Goal: Ask a question: Seek information or help from site administrators or community

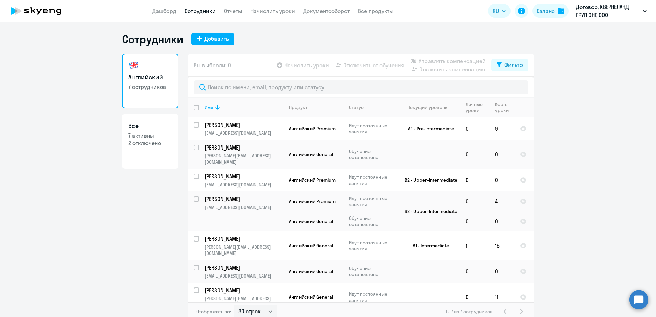
select select "30"
click at [318, 147] on td "Английский General" at bounding box center [314, 154] width 60 height 29
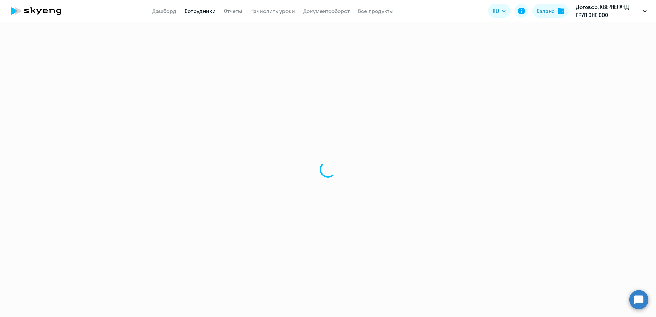
select select "english"
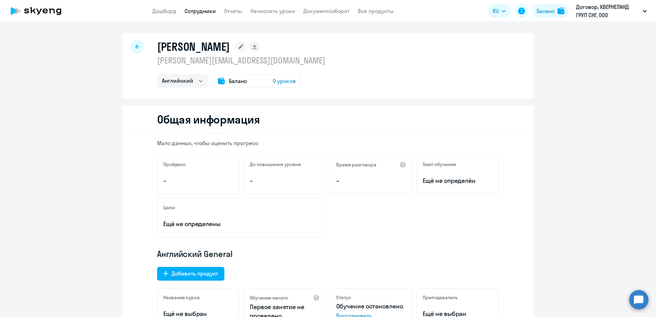
click at [279, 171] on div "До повышения уровня –" at bounding box center [285, 174] width 82 height 39
click at [249, 74] on div "Баланс 0 уроков" at bounding box center [257, 81] width 88 height 14
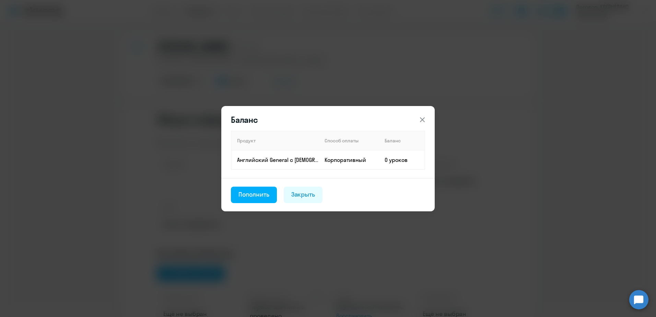
drag, startPoint x: 425, startPoint y: 113, endPoint x: 423, endPoint y: 118, distance: 5.5
click at [423, 117] on button at bounding box center [423, 120] width 14 height 14
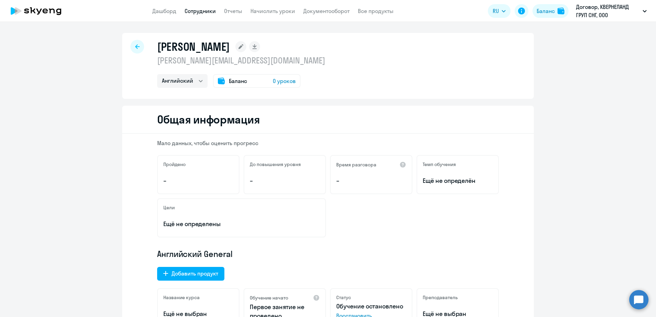
click at [251, 83] on div "Баланс 0 уроков" at bounding box center [257, 81] width 88 height 14
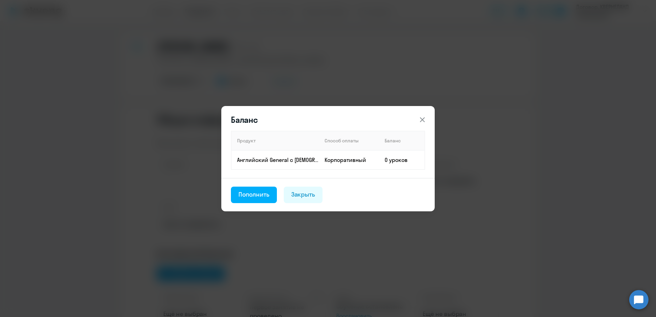
click at [420, 121] on icon at bounding box center [422, 120] width 8 height 8
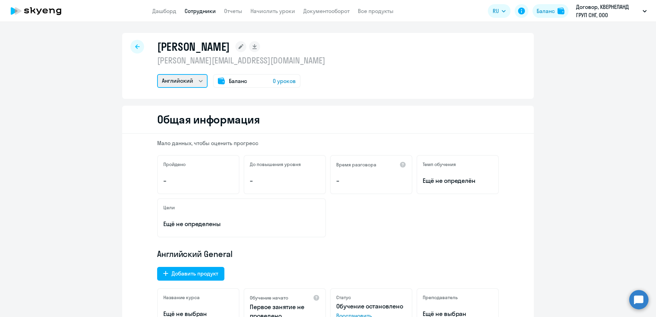
click at [189, 83] on select "Английский" at bounding box center [182, 81] width 50 height 14
click at [218, 66] on div "[PERSON_NAME] [PERSON_NAME][EMAIL_ADDRESS][DOMAIN_NAME] Английский Баланс 0 уро…" at bounding box center [241, 64] width 168 height 48
click at [246, 50] on rect at bounding box center [240, 46] width 11 height 11
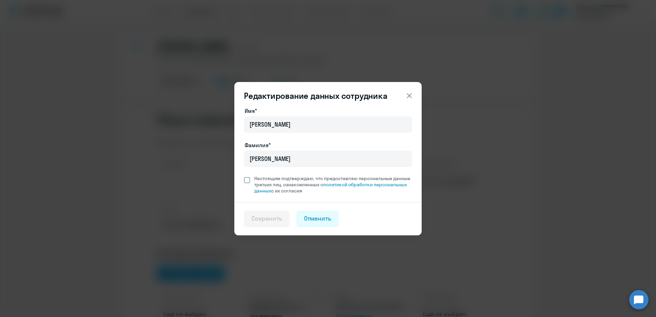
click at [244, 183] on span at bounding box center [247, 180] width 6 height 6
click at [244, 175] on input "Настоящим подтверждаю, что предоставляю персональные данные третьих лиц, ознако…" at bounding box center [244, 175] width 0 height 0
checkbox input "true"
click at [275, 220] on div "Сохранить" at bounding box center [267, 218] width 31 height 9
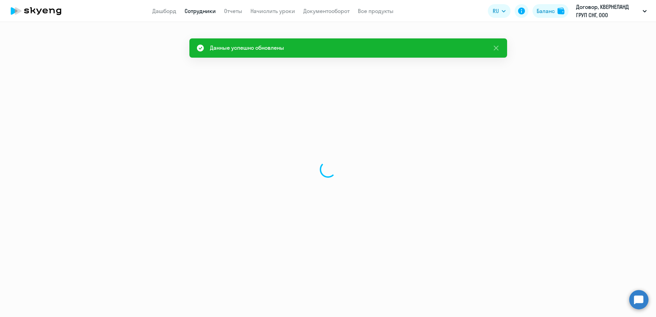
select select "english"
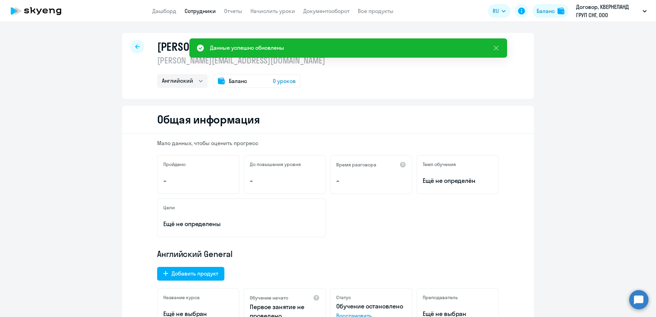
click at [218, 173] on div "Пройдено –" at bounding box center [198, 174] width 82 height 39
click at [310, 173] on div "До повышения уровня –" at bounding box center [285, 174] width 82 height 39
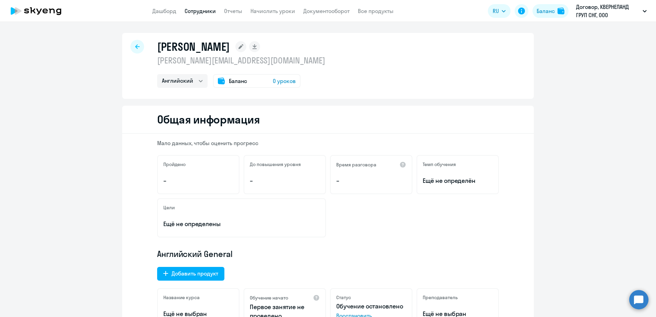
click at [140, 48] on div at bounding box center [137, 47] width 14 height 14
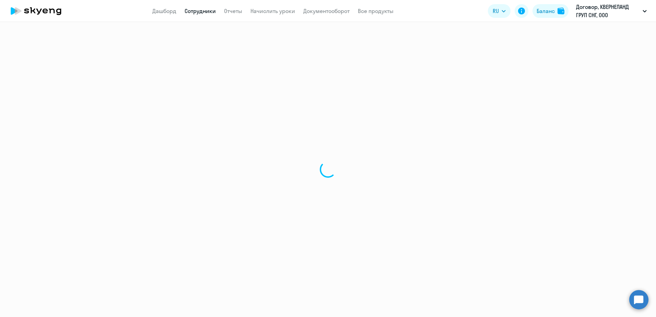
select select "30"
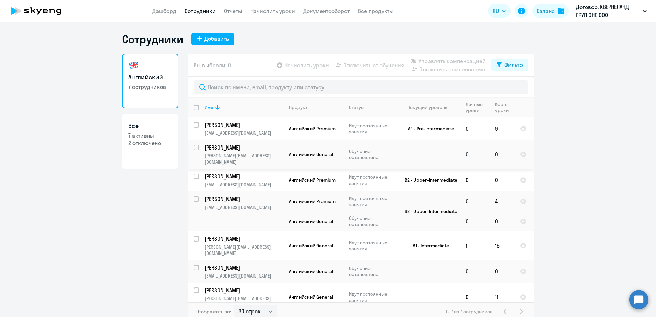
click at [197, 148] on input "select row 39857593" at bounding box center [201, 152] width 14 height 14
checkbox input "true"
click at [318, 66] on span "Начислить уроки" at bounding box center [307, 65] width 45 height 8
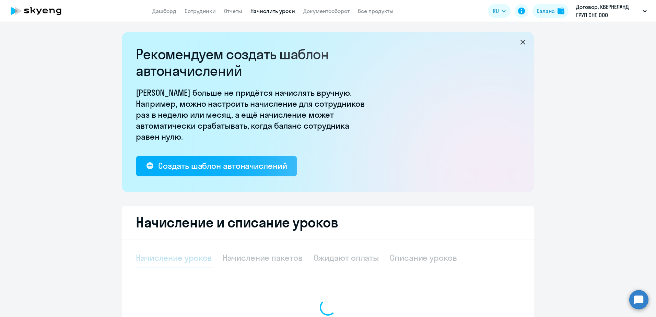
select select "10"
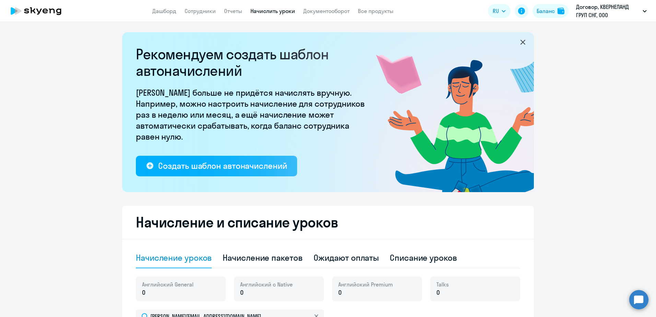
click at [201, 14] on app-menu-item-link "Сотрудники" at bounding box center [200, 11] width 31 height 9
click at [205, 10] on link "Сотрудники" at bounding box center [200, 11] width 31 height 7
select select "30"
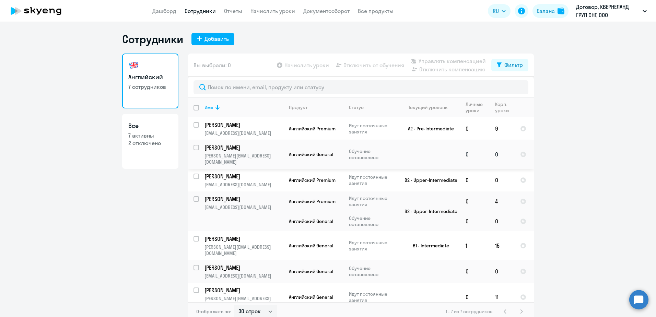
click at [197, 150] on input "select row 39857593" at bounding box center [201, 152] width 14 height 14
click at [197, 149] on input "deselect row 39857593" at bounding box center [201, 152] width 14 height 14
checkbox input "false"
click at [354, 149] on p "Обучение остановлено" at bounding box center [372, 154] width 47 height 12
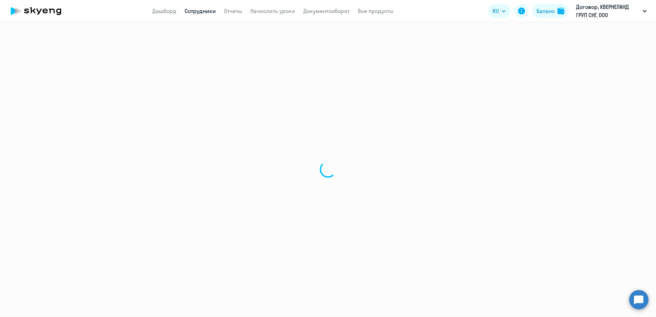
select select "english"
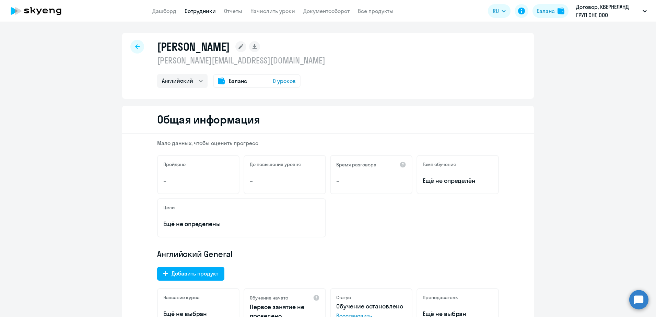
click at [216, 169] on div "Пройдено –" at bounding box center [198, 174] width 82 height 39
click at [195, 193] on div "Пройдено –" at bounding box center [198, 174] width 82 height 39
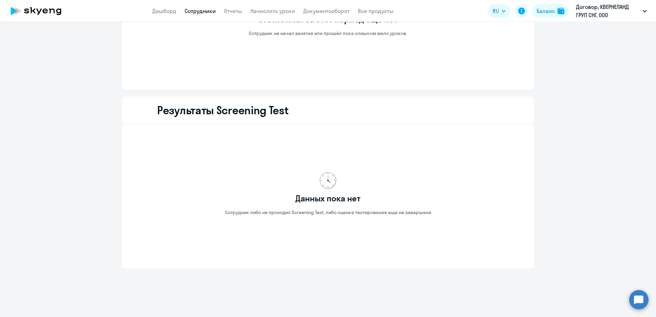
scroll to position [831, 0]
click at [297, 119] on div "Результаты Screening Test" at bounding box center [328, 109] width 412 height 28
click at [279, 108] on h2 "Результаты Screening Test" at bounding box center [222, 109] width 131 height 14
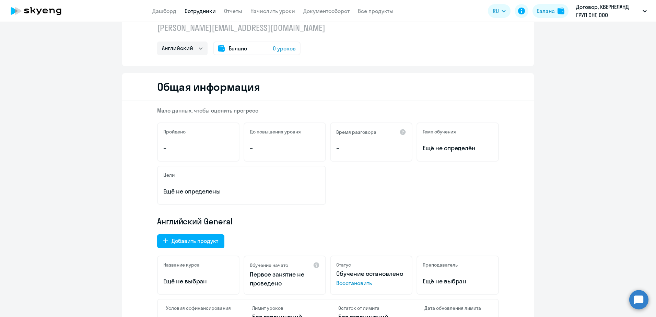
scroll to position [0, 0]
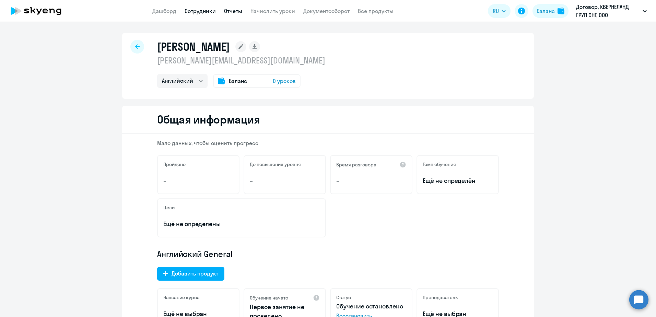
click at [241, 10] on link "Отчеты" at bounding box center [233, 11] width 18 height 7
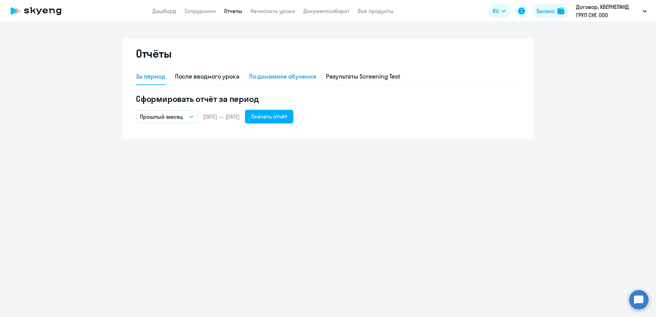
click at [290, 73] on div "По динамике обучения" at bounding box center [282, 76] width 67 height 9
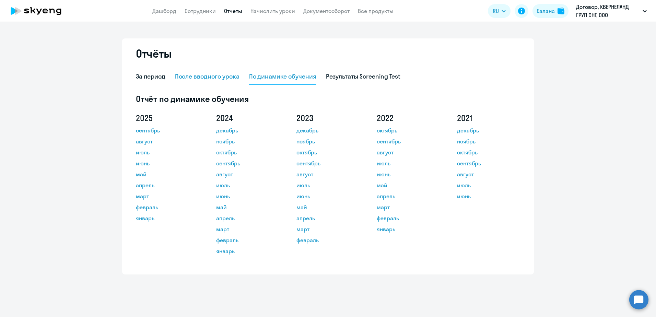
click at [211, 80] on div "После вводного урока" at bounding box center [207, 76] width 65 height 9
select select "10"
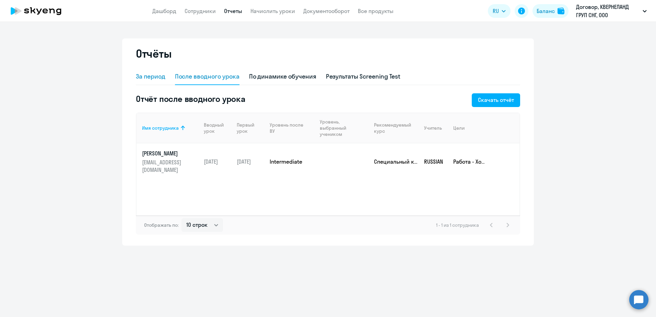
click at [161, 76] on div "За период" at bounding box center [151, 76] width 30 height 9
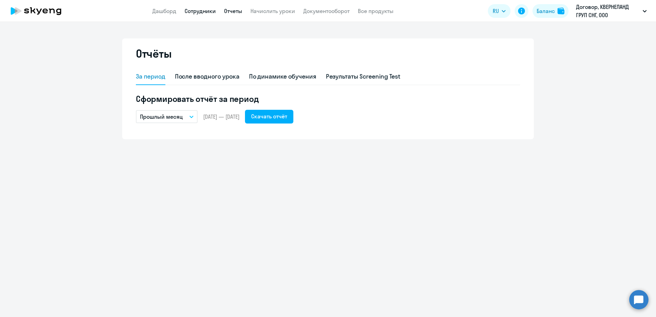
click at [191, 11] on link "Сотрудники" at bounding box center [200, 11] width 31 height 7
select select "30"
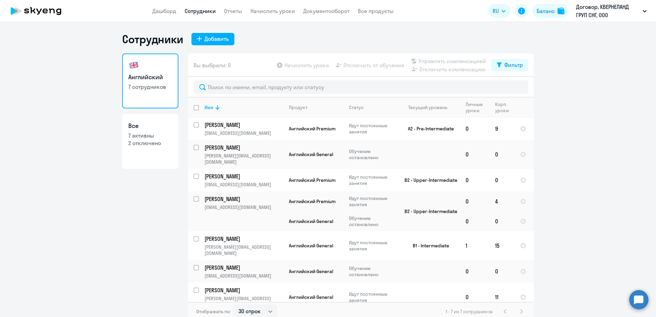
click at [160, 150] on link "Все 7 активны 2 отключено" at bounding box center [150, 141] width 56 height 55
select select "30"
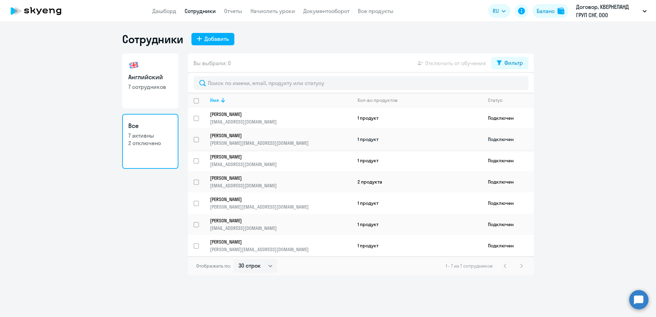
click at [196, 140] on input "select row 39857593" at bounding box center [201, 144] width 14 height 14
checkbox input "true"
click at [150, 88] on p "7 сотрудников" at bounding box center [150, 87] width 44 height 8
select select "30"
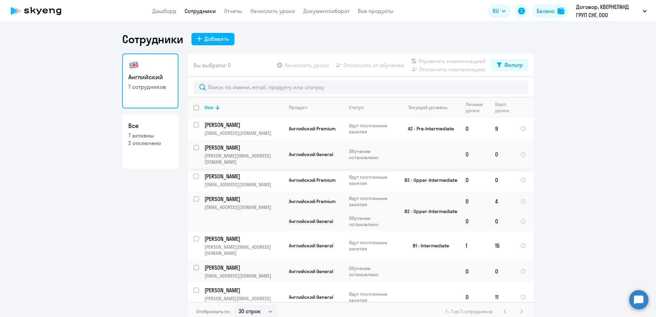
click at [197, 149] on input "select row 39857593" at bounding box center [201, 152] width 14 height 14
checkbox input "true"
click at [367, 151] on p "Обучение остановлено" at bounding box center [372, 154] width 47 height 12
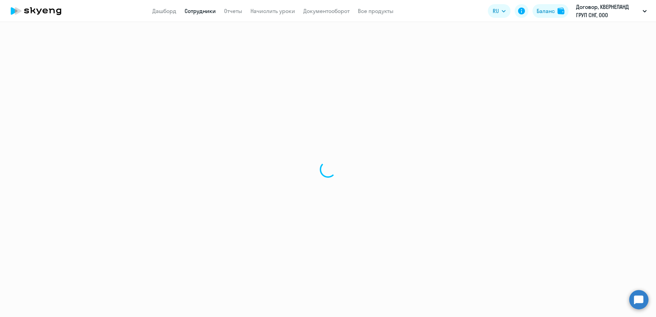
select select "english"
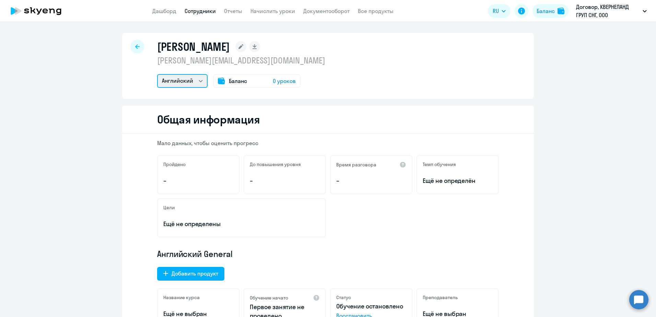
click at [191, 83] on select "Английский" at bounding box center [182, 81] width 50 height 14
click at [248, 80] on div "Баланс 0 уроков" at bounding box center [257, 81] width 88 height 14
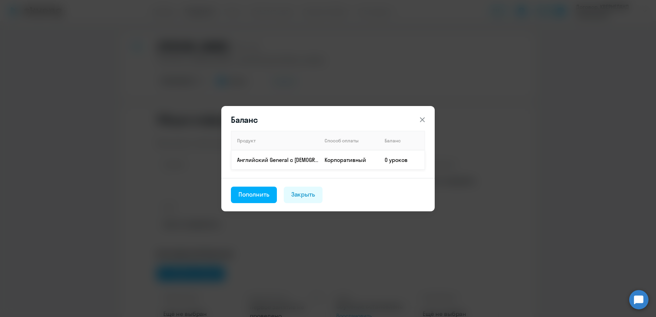
click at [405, 158] on td "0 уроков" at bounding box center [402, 159] width 46 height 19
click at [379, 163] on td "0 уроков" at bounding box center [402, 159] width 46 height 19
click at [259, 196] on div "Пополнить" at bounding box center [254, 194] width 31 height 9
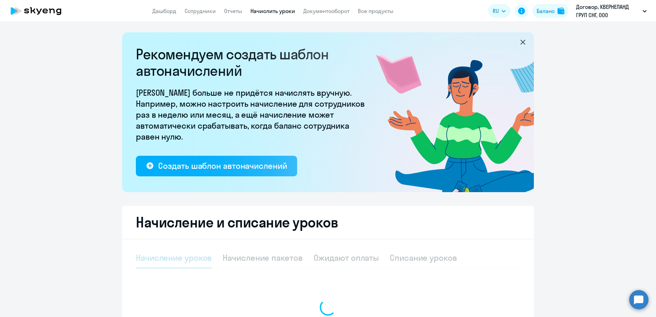
select select "10"
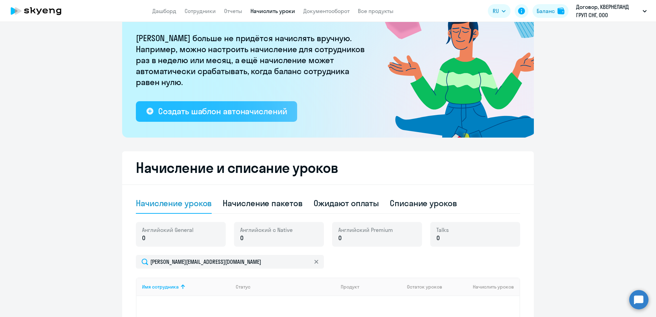
scroll to position [137, 0]
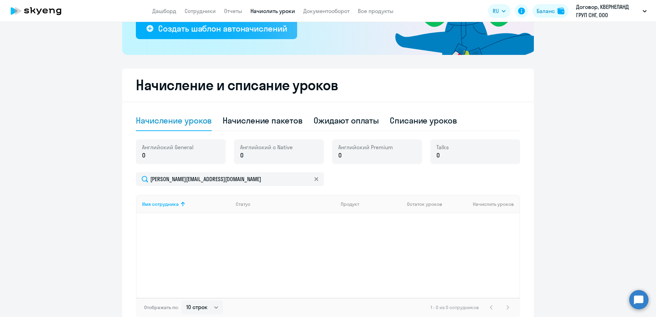
click at [197, 154] on div "Английский General 0" at bounding box center [181, 151] width 90 height 25
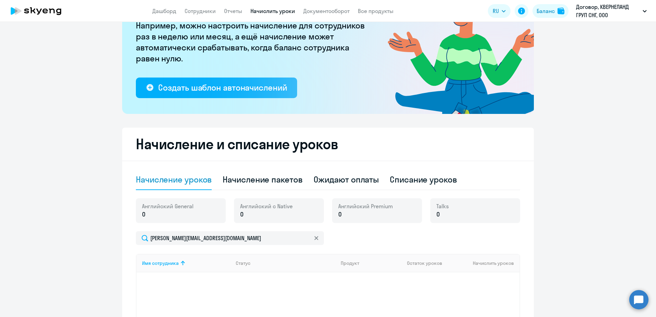
scroll to position [141, 0]
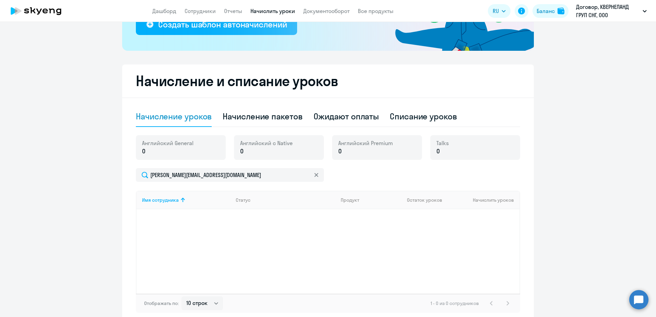
click at [187, 141] on span "Английский General" at bounding box center [167, 143] width 51 height 8
click at [151, 156] on div "Английский General 0" at bounding box center [181, 147] width 90 height 25
click at [461, 148] on div "Talks 0" at bounding box center [475, 147] width 90 height 25
click at [279, 118] on div "Начисление пакетов" at bounding box center [263, 116] width 80 height 11
select select "10"
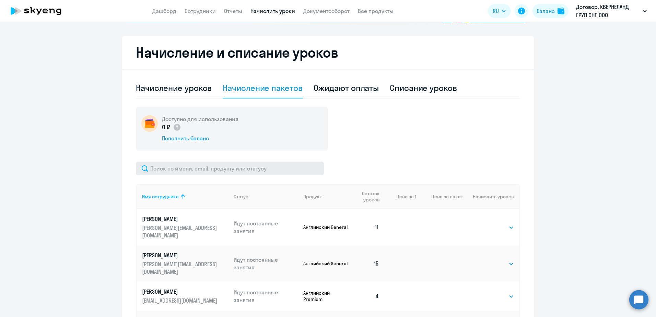
scroll to position [210, 0]
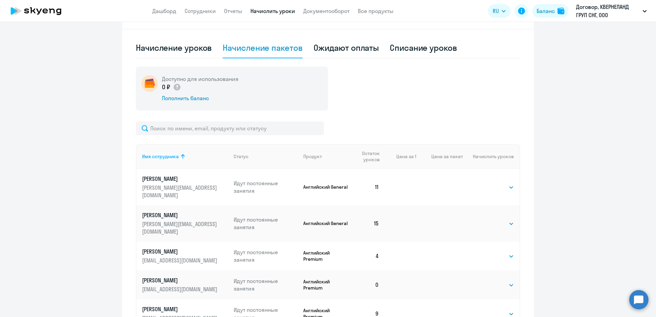
click at [330, 48] on div "Ожидают оплаты" at bounding box center [347, 47] width 66 height 11
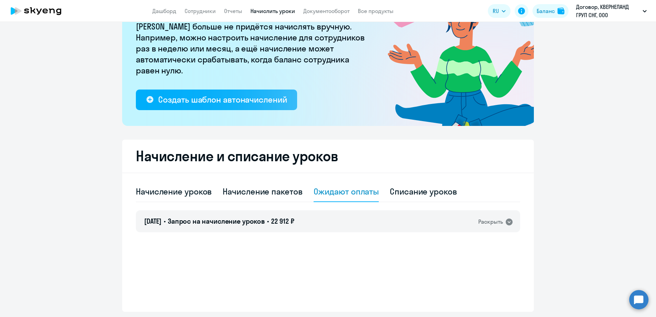
scroll to position [54, 0]
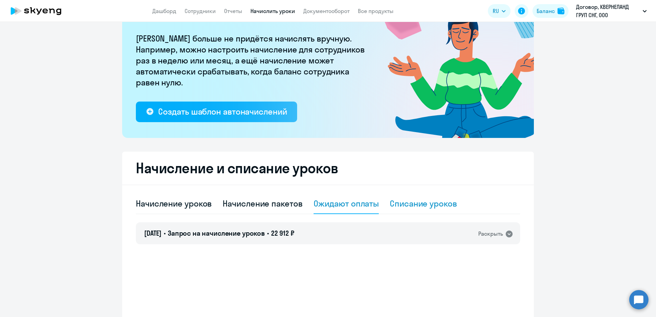
click at [407, 204] on div "Списание уроков" at bounding box center [423, 203] width 67 height 11
select select "10"
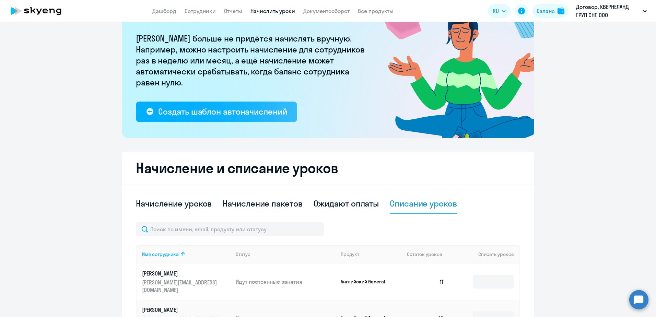
scroll to position [157, 0]
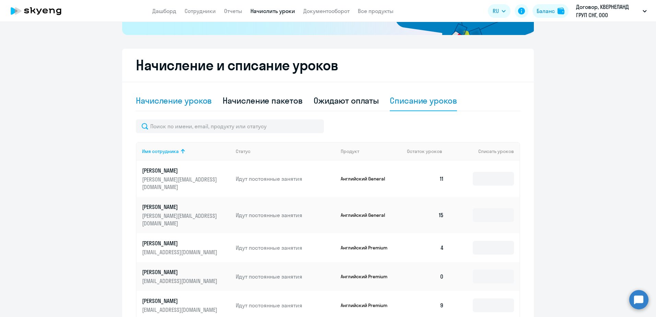
click at [189, 100] on div "Начисление уроков" at bounding box center [174, 100] width 76 height 11
select select "10"
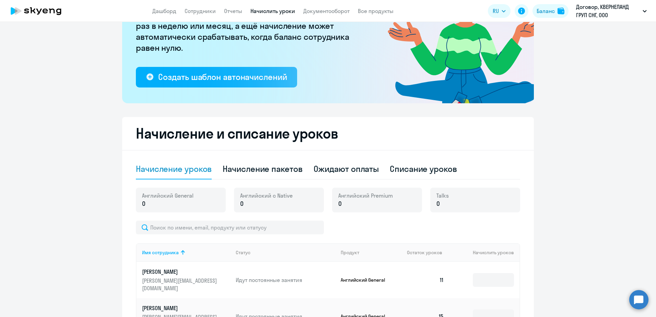
scroll to position [54, 0]
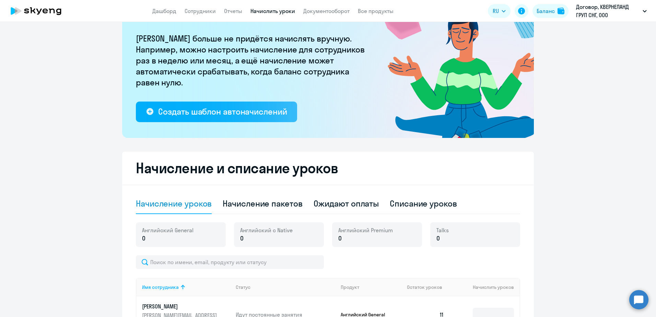
click at [145, 238] on p "0" at bounding box center [167, 238] width 51 height 9
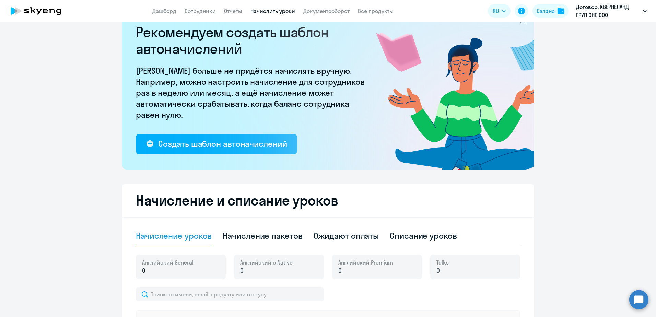
scroll to position [0, 0]
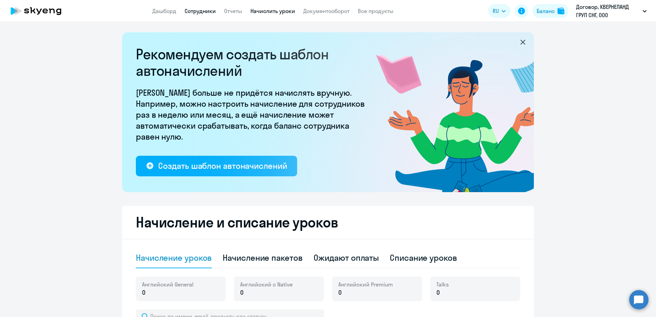
click at [211, 12] on link "Сотрудники" at bounding box center [200, 11] width 31 height 7
select select "30"
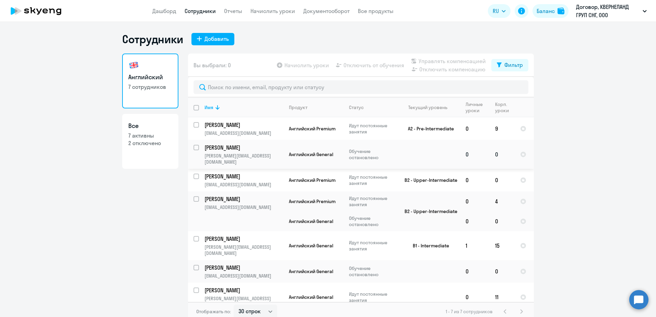
click at [197, 149] on input "select row 39857593" at bounding box center [201, 152] width 14 height 14
checkbox input "true"
click at [312, 64] on span "Начислить уроки" at bounding box center [307, 65] width 45 height 8
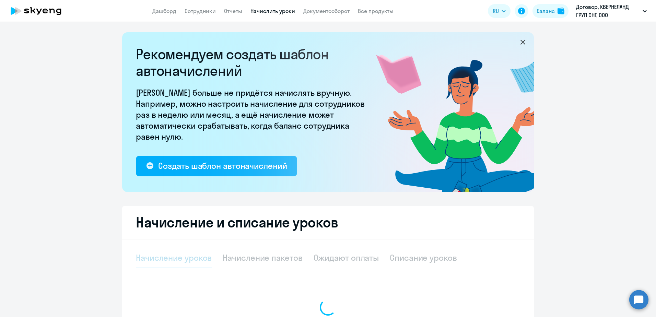
select select "10"
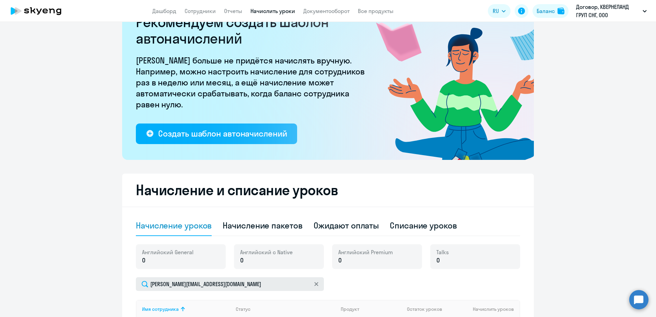
scroll to position [103, 0]
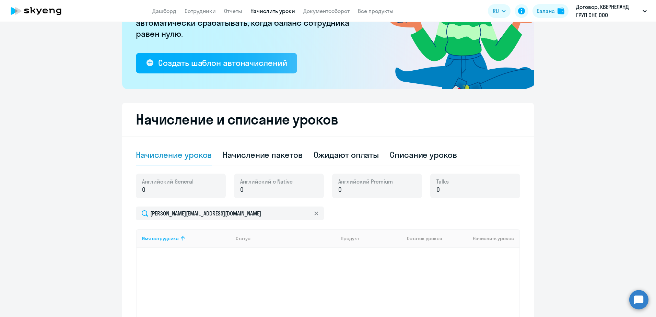
click at [440, 184] on span "Talks" at bounding box center [443, 182] width 12 height 8
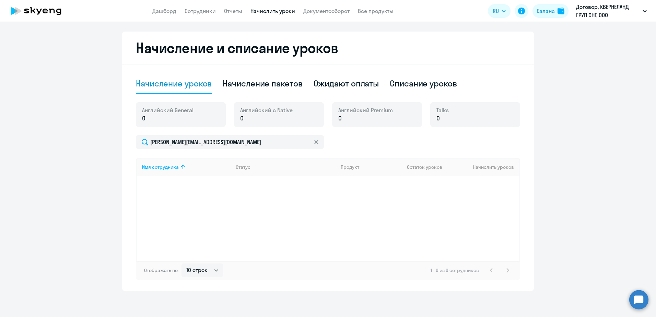
scroll to position [176, 0]
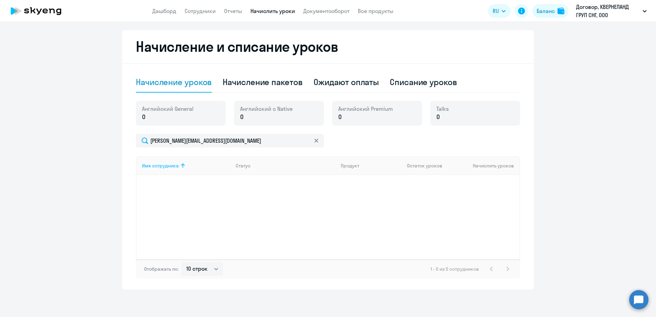
click at [197, 175] on th "Имя сотрудника" at bounding box center [184, 166] width 94 height 19
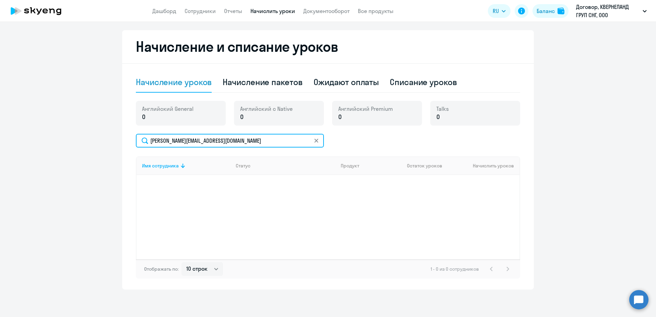
click at [288, 141] on input "[PERSON_NAME][EMAIL_ADDRESS][DOMAIN_NAME]" at bounding box center [230, 141] width 188 height 14
click at [263, 143] on input "[PERSON_NAME][EMAIL_ADDRESS][DOMAIN_NAME]" at bounding box center [230, 141] width 188 height 14
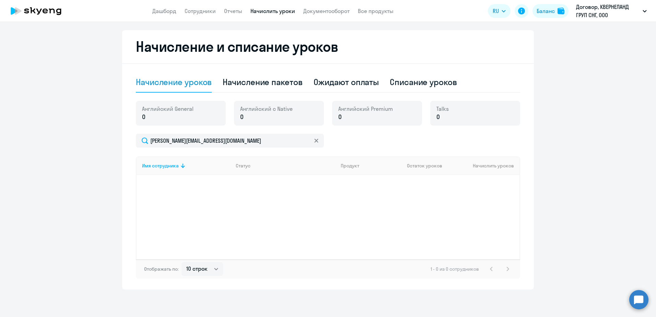
drag, startPoint x: 496, startPoint y: 252, endPoint x: 400, endPoint y: 208, distance: 105.7
click at [493, 249] on div "Имя сотрудника Статус Продукт Остаток уроков Начислить уроков" at bounding box center [328, 208] width 384 height 103
drag, startPoint x: 161, startPoint y: 117, endPoint x: 174, endPoint y: 115, distance: 12.5
click at [161, 117] on p "0" at bounding box center [167, 117] width 51 height 9
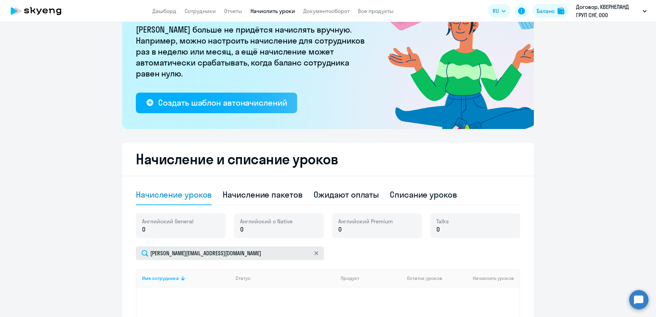
scroll to position [0, 0]
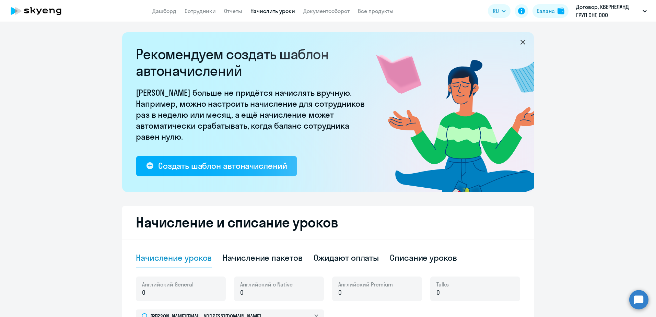
click at [196, 16] on app-header "Дашборд Сотрудники Отчеты Начислить уроки Документооборот Все продукты Дашборд …" at bounding box center [328, 11] width 656 height 22
click at [198, 10] on link "Сотрудники" at bounding box center [200, 11] width 31 height 7
select select "30"
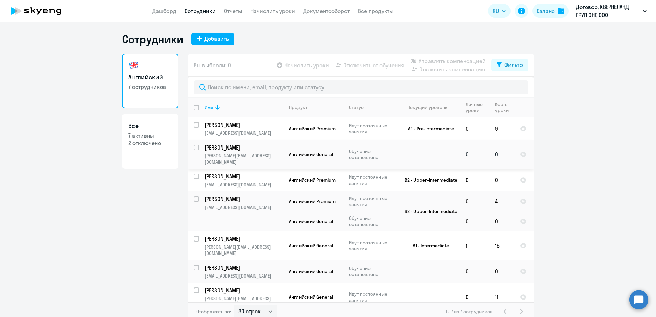
click at [255, 143] on td "[PERSON_NAME] [PERSON_NAME][EMAIL_ADDRESS][DOMAIN_NAME]" at bounding box center [241, 154] width 84 height 29
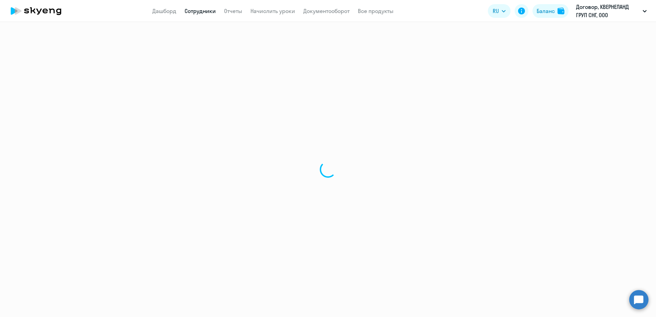
select select "english"
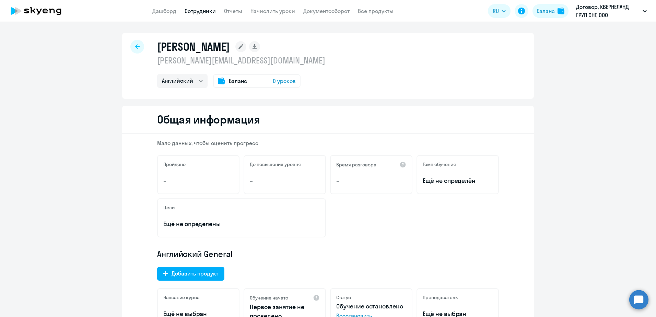
click at [246, 81] on div "Баланс 0 уроков" at bounding box center [257, 81] width 88 height 14
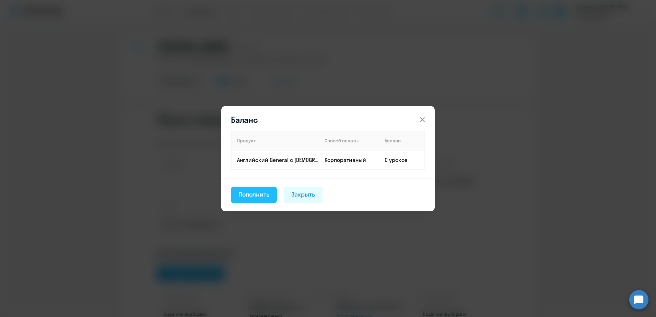
click at [254, 189] on button "Пополнить" at bounding box center [254, 195] width 46 height 16
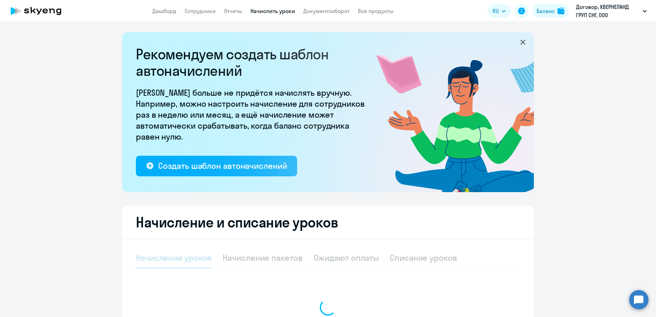
select select "10"
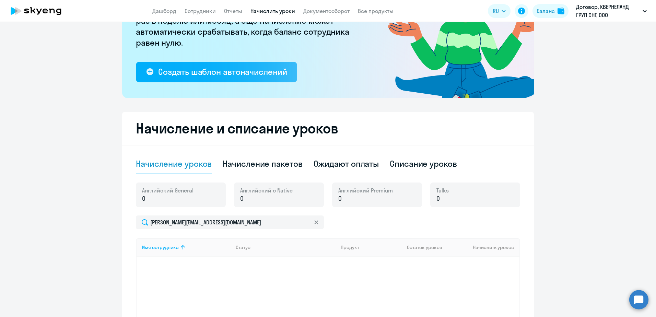
scroll to position [103, 0]
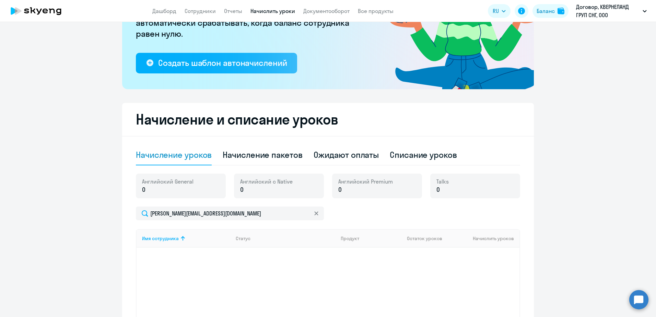
click at [142, 192] on span "0" at bounding box center [143, 189] width 3 height 9
click at [142, 190] on span "0" at bounding box center [143, 189] width 3 height 9
click at [438, 187] on p "0" at bounding box center [443, 189] width 12 height 9
click at [345, 181] on span "Английский Premium" at bounding box center [365, 182] width 55 height 8
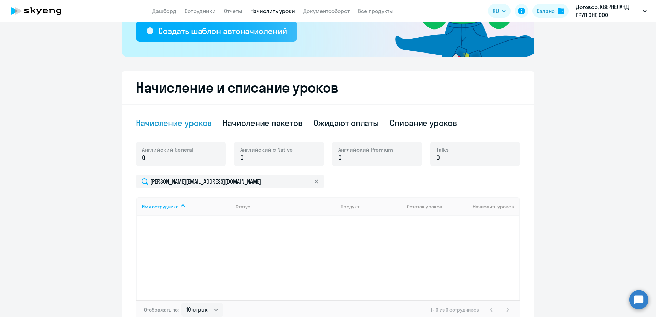
scroll to position [176, 0]
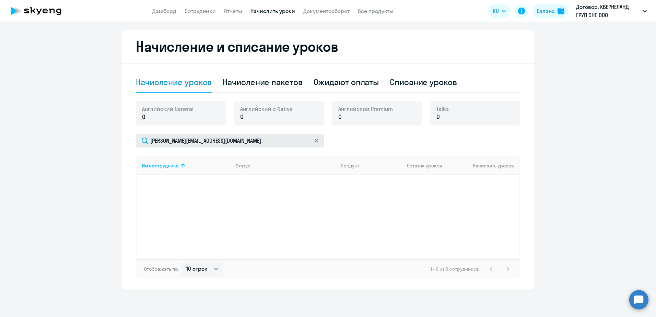
drag, startPoint x: 418, startPoint y: 167, endPoint x: 300, endPoint y: 134, distance: 122.8
click at [416, 165] on span "Остаток уроков" at bounding box center [424, 166] width 35 height 6
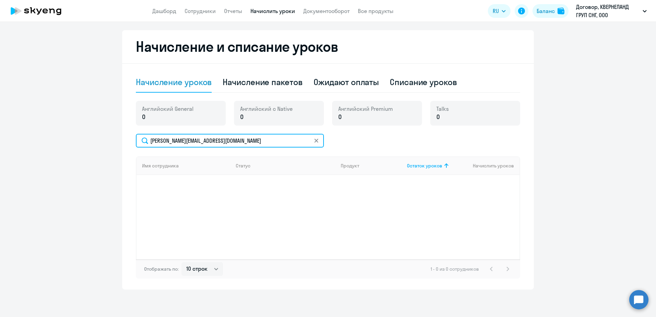
click at [279, 140] on input "[PERSON_NAME][EMAIL_ADDRESS][DOMAIN_NAME]" at bounding box center [230, 141] width 188 height 14
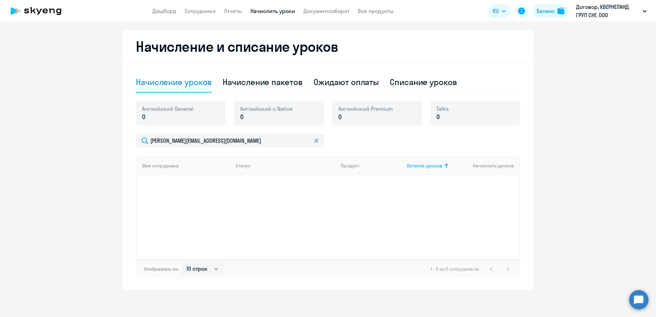
click at [270, 115] on p "0" at bounding box center [266, 117] width 53 height 9
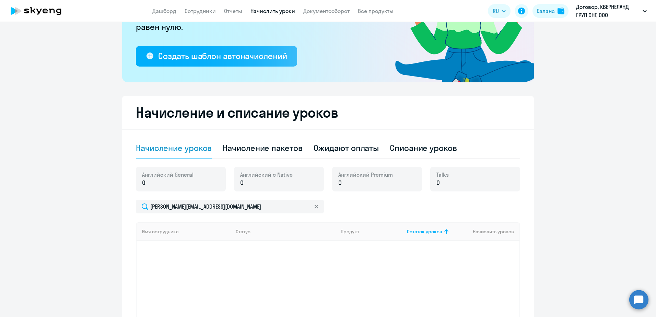
scroll to position [0, 0]
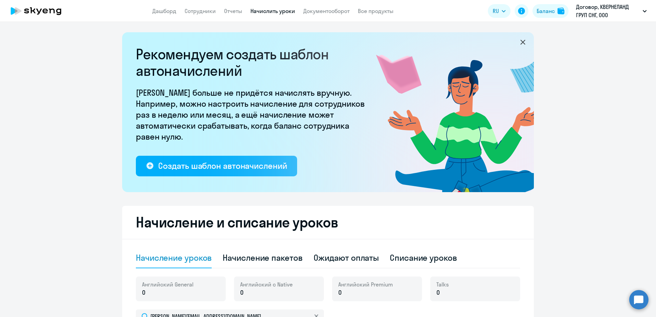
click at [519, 44] on icon at bounding box center [523, 42] width 8 height 8
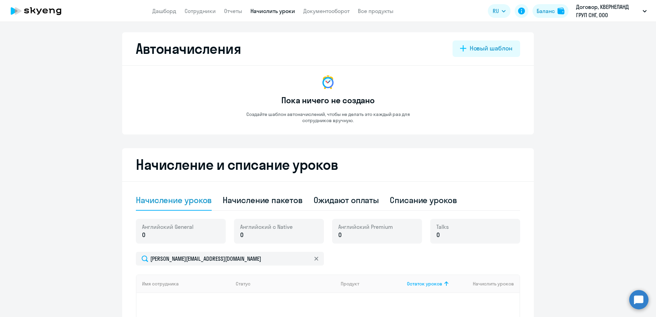
click at [262, 148] on div "Автоначисления Новый шаблон Пока ничего не создано Создайте шаблон автоначислен…" at bounding box center [328, 219] width 412 height 375
click at [288, 195] on div "Начисление пакетов" at bounding box center [263, 200] width 80 height 11
select select "10"
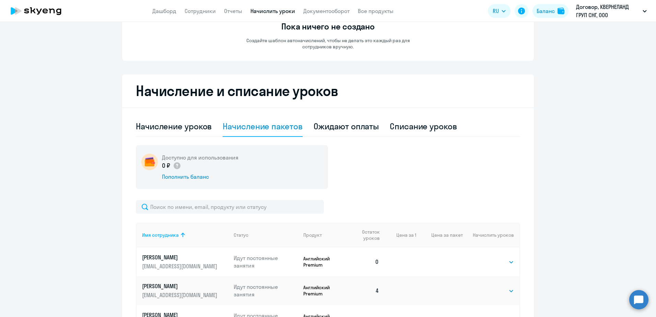
scroll to position [69, 0]
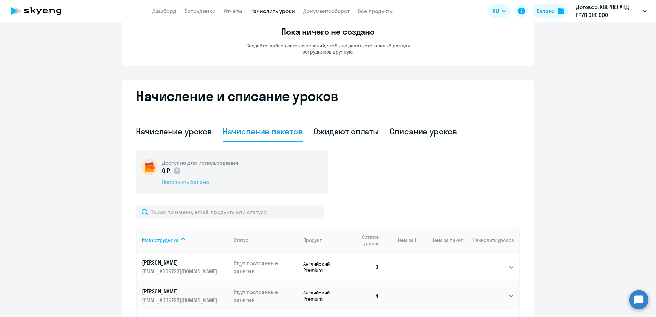
click at [196, 182] on div "Пополнить баланс" at bounding box center [200, 182] width 77 height 8
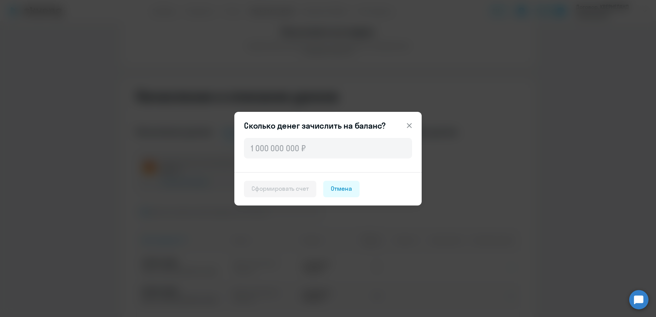
click at [410, 125] on icon at bounding box center [409, 125] width 5 height 5
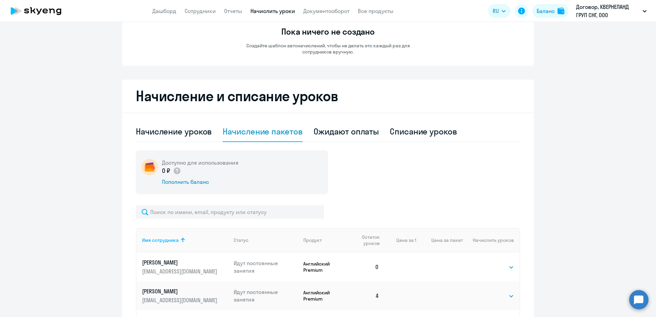
click at [170, 171] on p "0 ₽" at bounding box center [171, 170] width 19 height 9
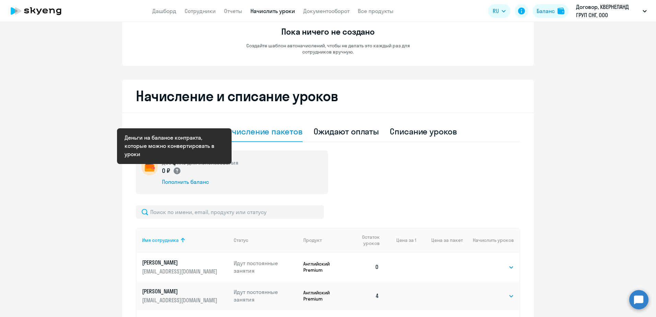
click at [174, 172] on circle at bounding box center [177, 170] width 7 height 7
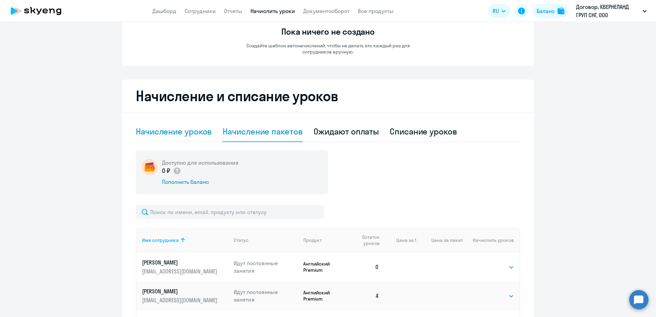
click at [188, 137] on div "Начисление уроков" at bounding box center [174, 132] width 76 height 21
select select "10"
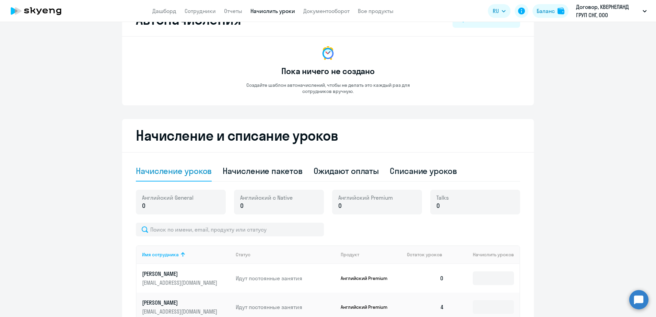
scroll to position [0, 0]
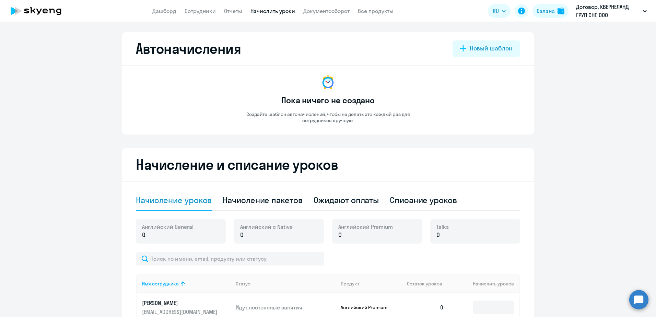
click at [163, 7] on app-menu-item-link "Дашборд" at bounding box center [164, 11] width 24 height 9
click at [163, 11] on link "Дашборд" at bounding box center [164, 11] width 24 height 7
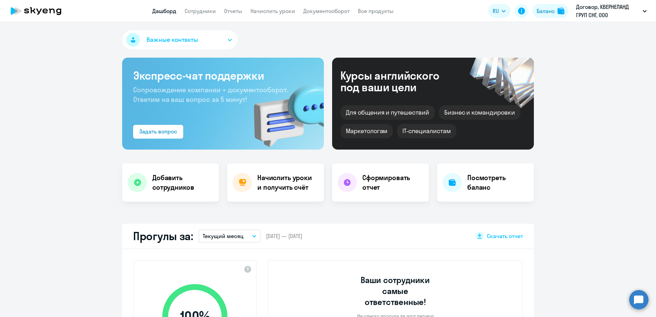
select select "30"
click at [292, 185] on h4 "Начислить уроки и получить счёт" at bounding box center [287, 182] width 60 height 19
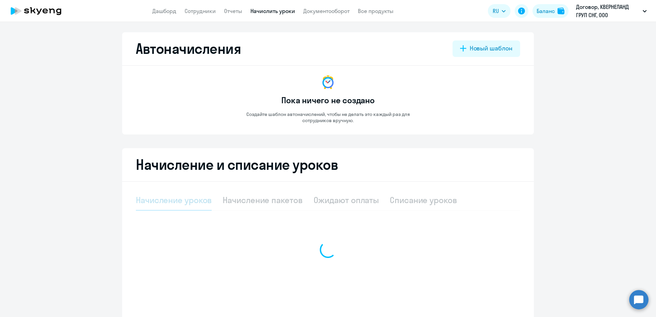
select select "10"
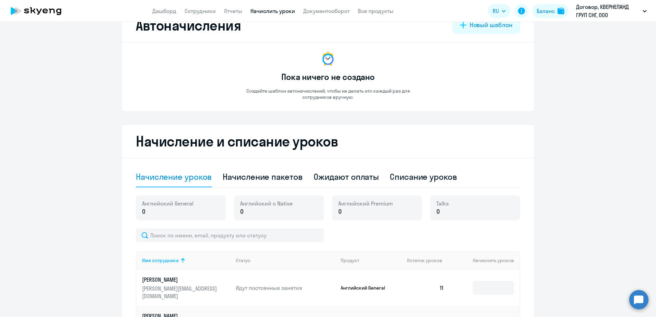
scroll to position [34, 0]
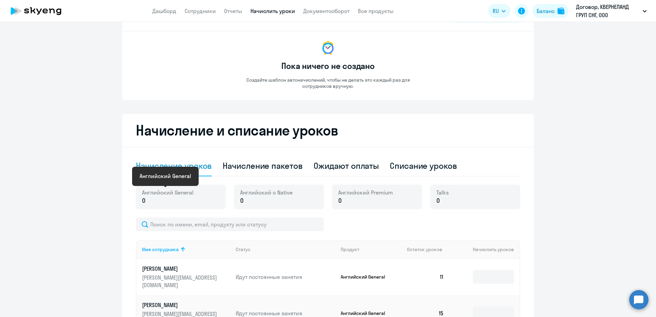
click at [162, 190] on span "Английский General" at bounding box center [167, 193] width 51 height 8
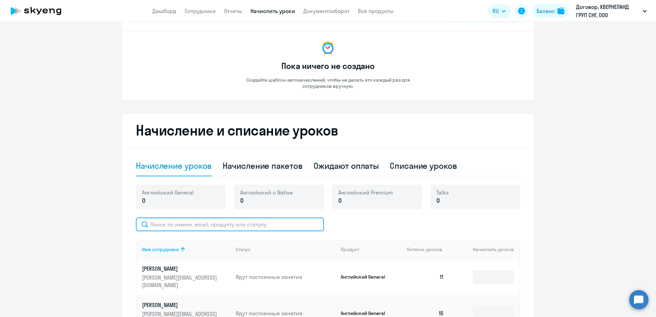
click at [175, 231] on input "text" at bounding box center [230, 225] width 188 height 14
type input "[PERSON_NAME][EMAIL_ADDRESS][DOMAIN_NAME]"
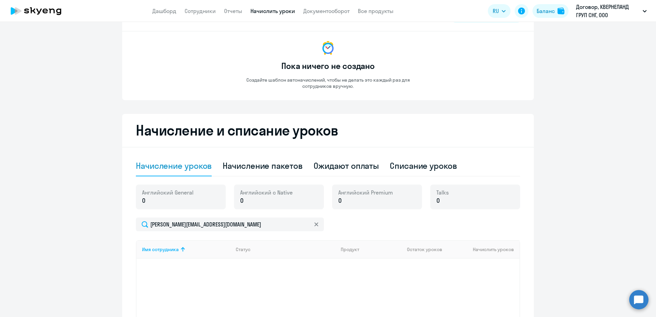
click at [449, 199] on div "Talks 0" at bounding box center [475, 197] width 90 height 25
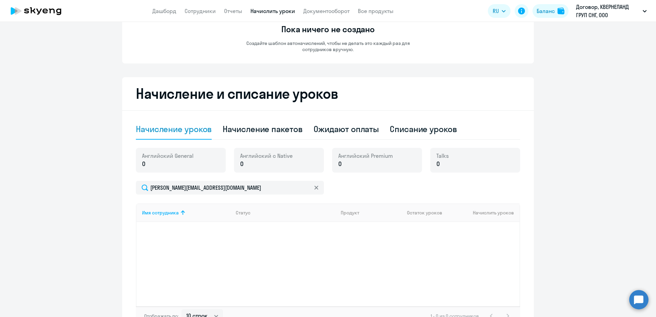
scroll to position [118, 0]
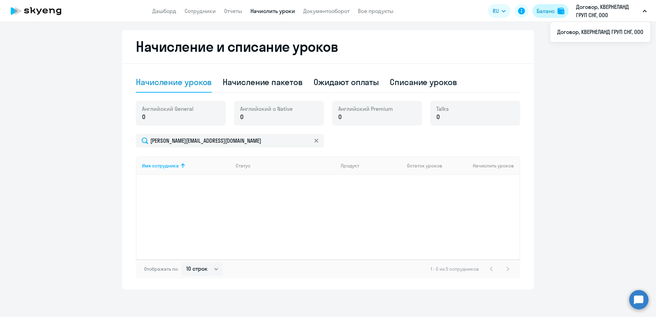
click at [552, 8] on div "Баланс" at bounding box center [546, 11] width 18 height 8
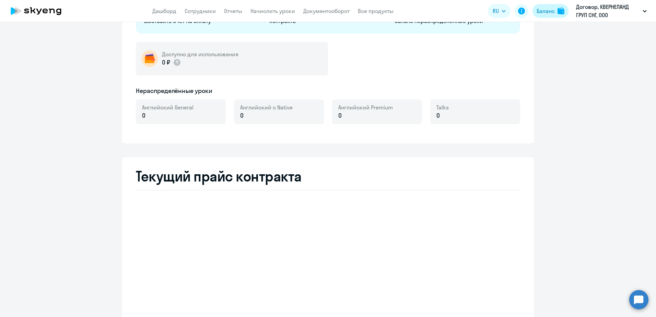
select select "english_adult_not_native_speaker"
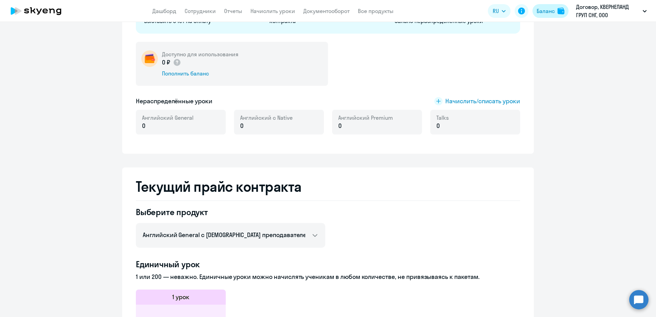
click at [552, 8] on div "Баланс" at bounding box center [546, 11] width 18 height 8
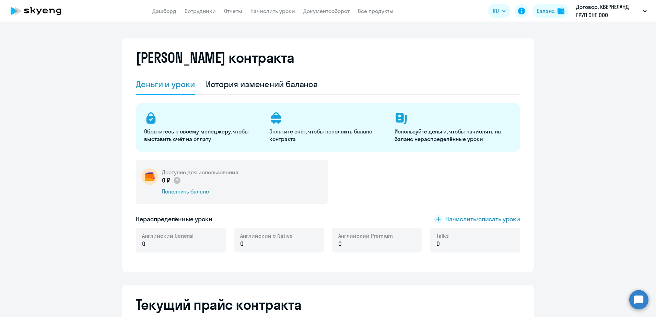
click at [308, 136] on p "Оплатите счёт, чтобы пополнить баланс контракта" at bounding box center [327, 135] width 117 height 15
click at [458, 125] on div "Используйте деньги, чтобы начислять на баланс нераспределённые уроки" at bounding box center [453, 127] width 117 height 32
click at [483, 221] on span "Начислить/списать уроки" at bounding box center [483, 219] width 75 height 9
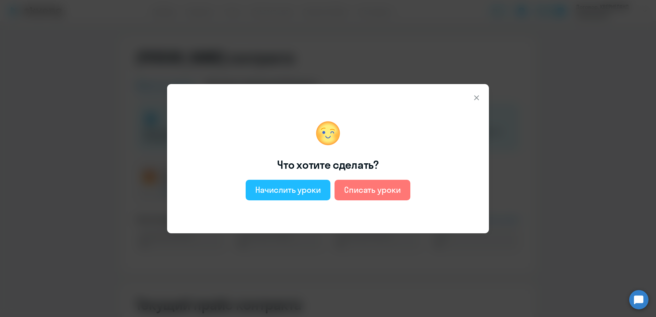
click at [267, 190] on div "Начислить уроки" at bounding box center [288, 189] width 66 height 11
select select "english_adult_not_native_speaker"
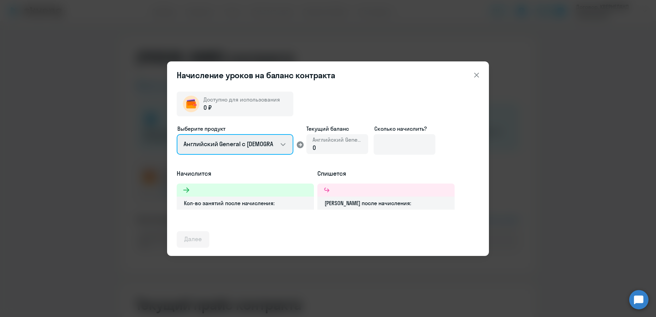
click at [282, 146] on select "Английский General с [DEMOGRAPHIC_DATA] преподавателем Английский General с [DE…" at bounding box center [235, 144] width 117 height 21
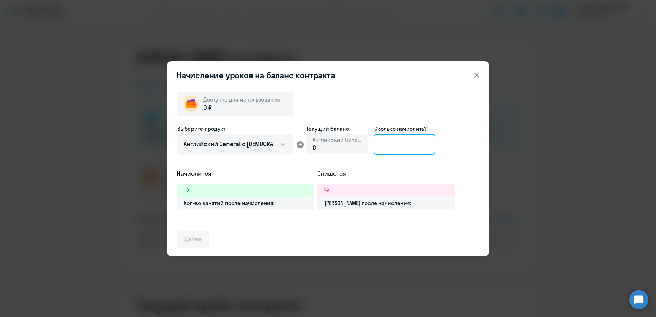
click at [419, 142] on input at bounding box center [405, 144] width 62 height 21
type input "16"
click at [476, 73] on icon at bounding box center [477, 75] width 8 height 8
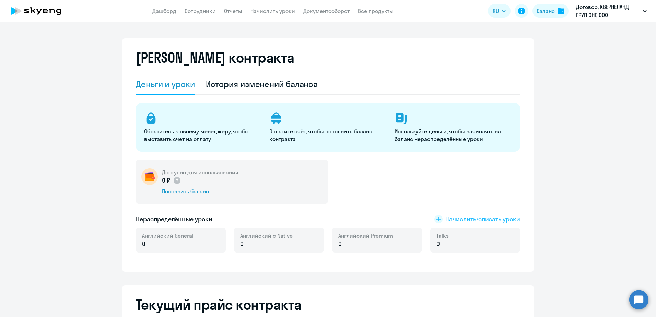
click at [503, 219] on span "Начислить/списать уроки" at bounding box center [483, 219] width 75 height 9
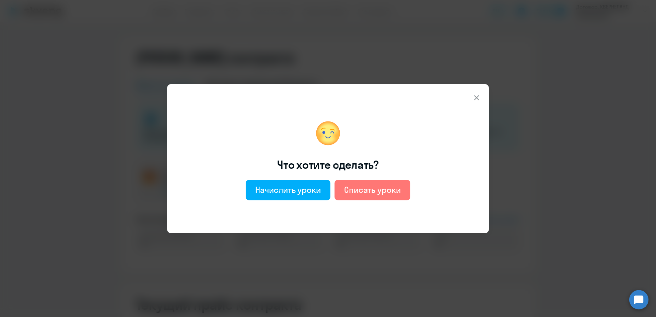
click at [473, 95] on icon at bounding box center [477, 98] width 8 height 8
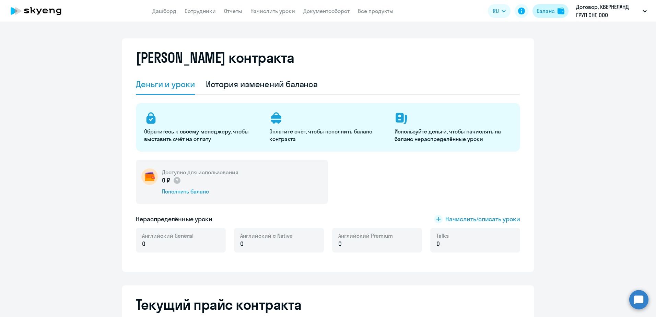
click at [540, 13] on div "Баланс" at bounding box center [546, 11] width 18 height 8
click at [547, 12] on div "Баланс" at bounding box center [546, 11] width 18 height 8
click at [634, 11] on p "Договор, КВЕРНЕЛАНД ГРУП СНГ, ООО" at bounding box center [608, 11] width 64 height 16
click at [646, 11] on icon "button" at bounding box center [644, 11] width 3 height 2
click at [597, 12] on p "Договор, КВЕРНЕЛАНД ГРУП СНГ, ООО" at bounding box center [608, 11] width 64 height 16
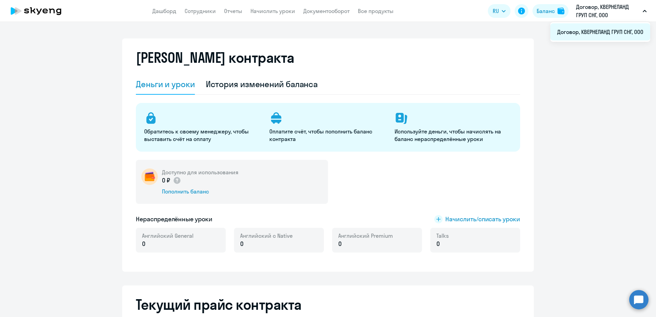
click at [625, 28] on li "Договор, КВЕРНЕЛАНД ГРУП СНГ, ООО" at bounding box center [601, 31] width 100 height 17
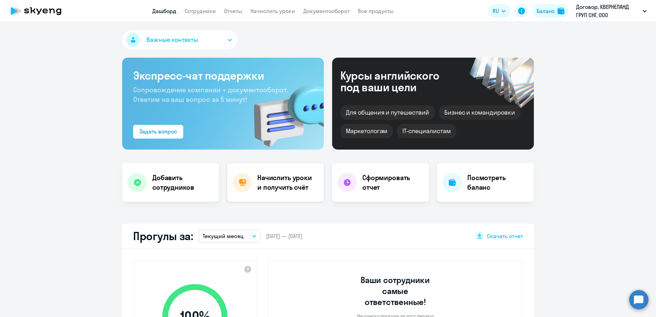
select select "30"
click at [299, 186] on h4 "Начислить уроки и получить счёт" at bounding box center [287, 182] width 60 height 19
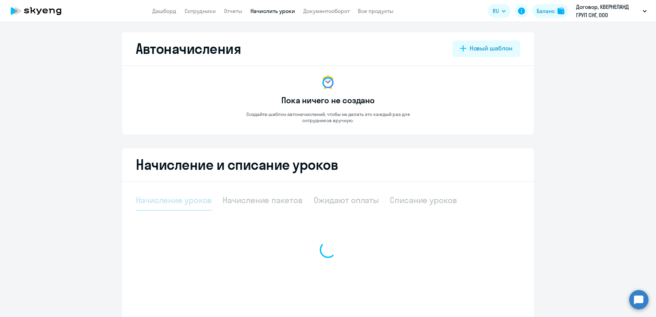
select select "10"
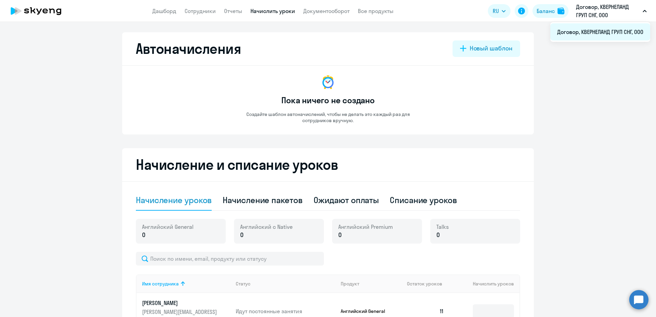
click at [590, 31] on li "Договор, КВЕРНЕЛАНД ГРУП СНГ, ООО" at bounding box center [601, 31] width 100 height 17
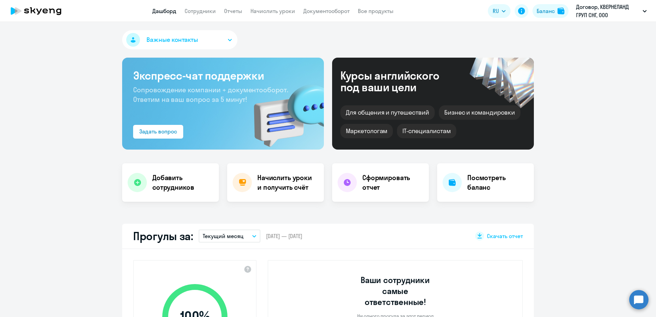
select select "30"
click at [163, 132] on div "Задать вопрос" at bounding box center [158, 131] width 38 height 8
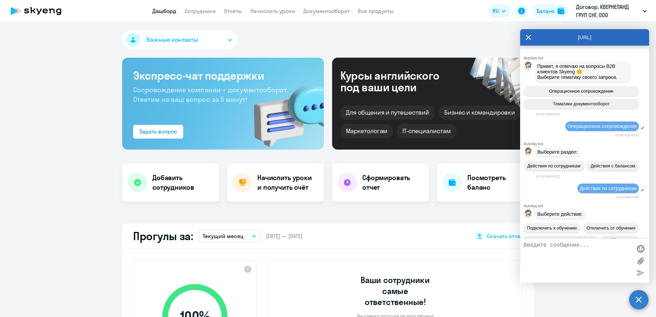
scroll to position [329, 0]
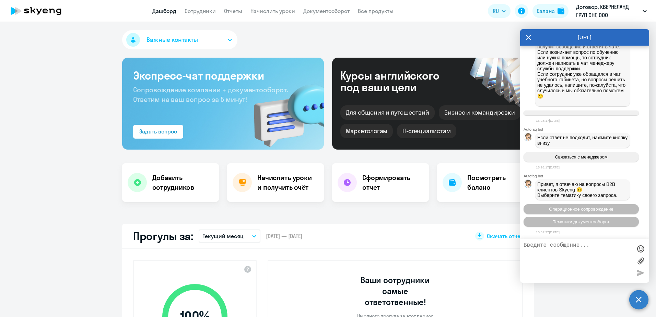
click at [544, 249] on textarea at bounding box center [578, 260] width 108 height 37
type textarea "j"
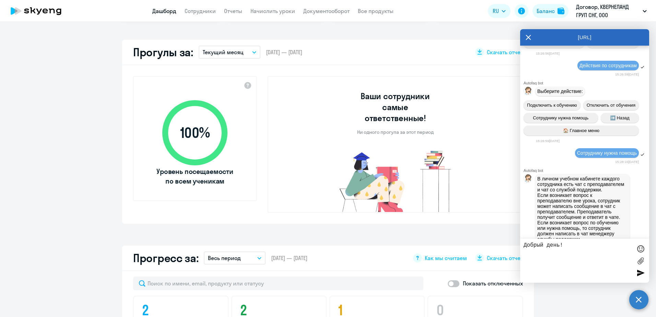
scroll to position [172, 0]
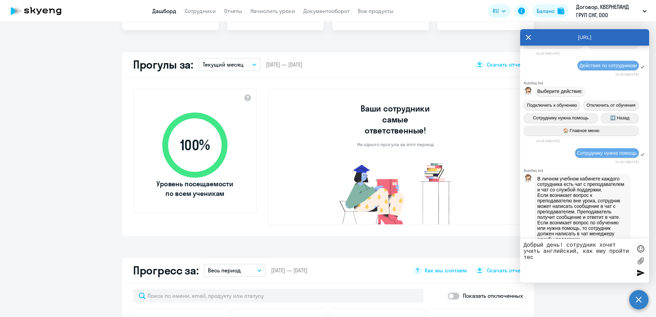
type textarea "Добрый день! сотрудник хочет учить английский, как ему пройти тест"
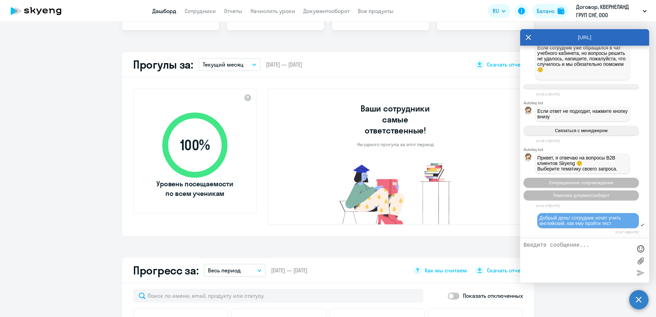
scroll to position [468, 0]
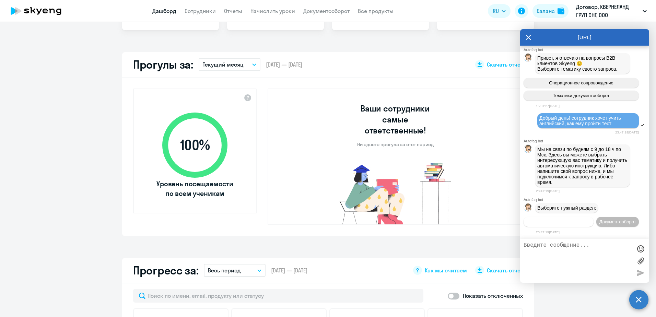
click at [582, 219] on span "Операционное сопровождение" at bounding box center [559, 221] width 65 height 5
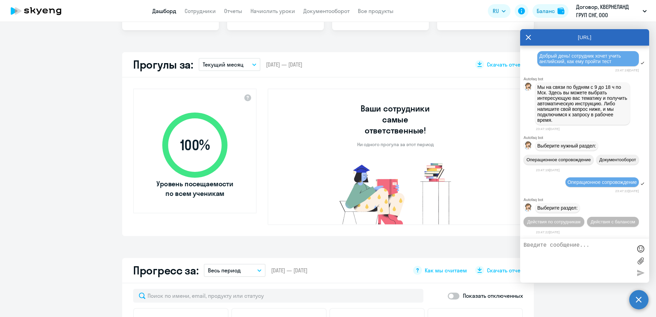
scroll to position [543, 0]
click at [581, 219] on span "Действия по сотрудникам" at bounding box center [554, 221] width 53 height 5
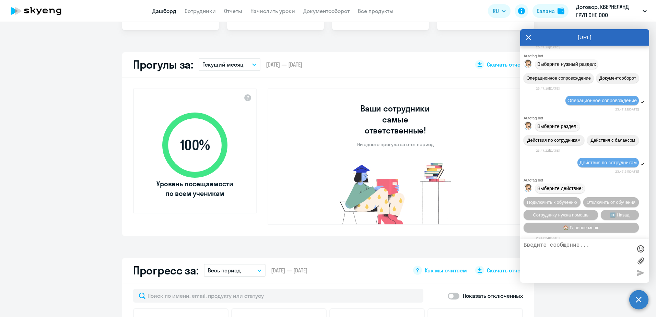
scroll to position [644, 0]
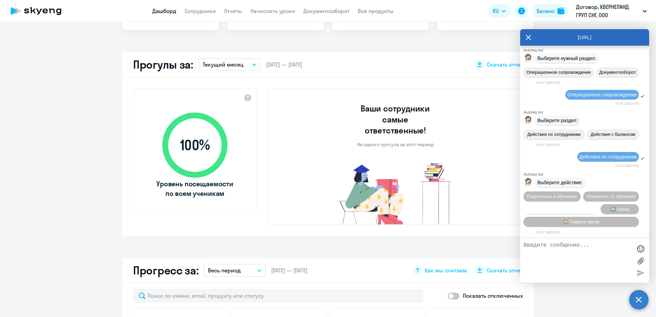
click at [585, 207] on span "Сотруднику нужна помощь" at bounding box center [561, 209] width 56 height 5
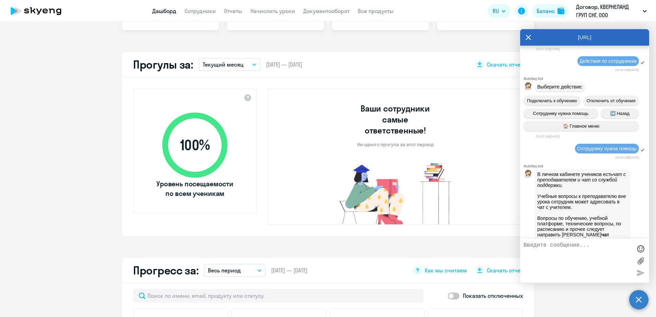
scroll to position [882, 0]
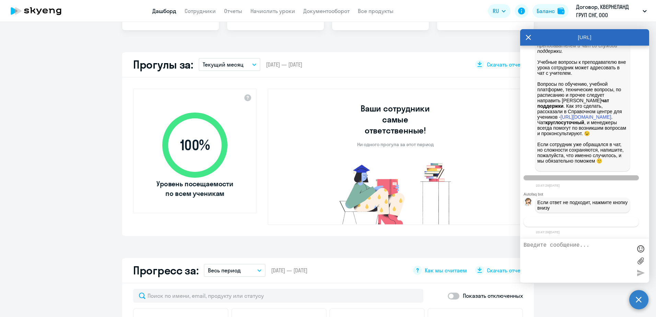
click at [608, 221] on button "Связаться с менеджером" at bounding box center [581, 222] width 115 height 10
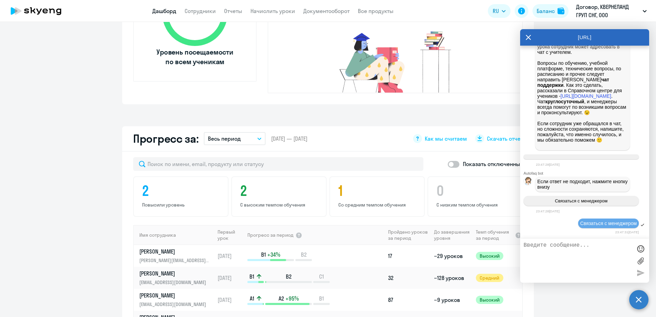
scroll to position [412, 0]
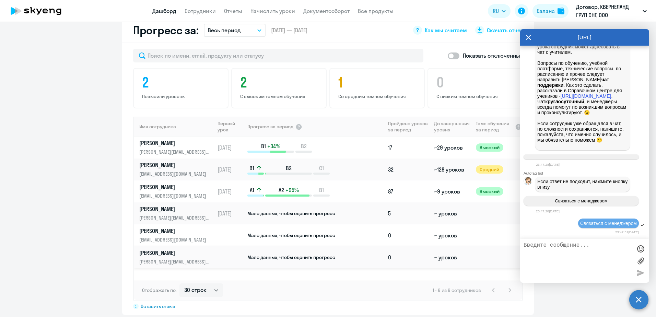
click at [205, 258] on p "[PERSON_NAME][EMAIL_ADDRESS][DOMAIN_NAME]" at bounding box center [174, 262] width 71 height 8
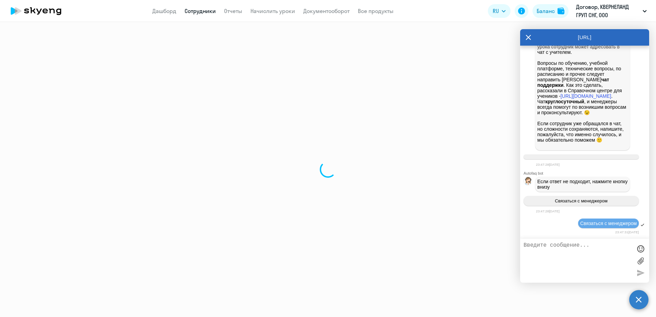
select select "english"
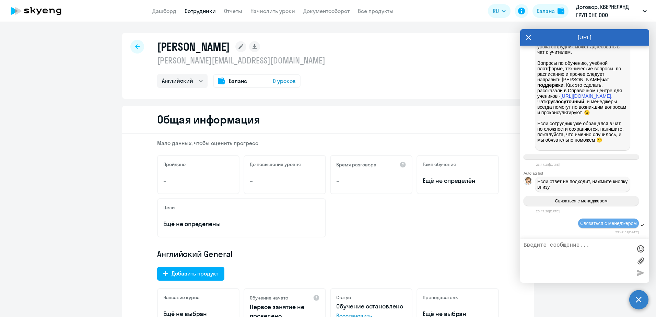
drag, startPoint x: 307, startPoint y: 61, endPoint x: 153, endPoint y: 60, distance: 153.4
click at [153, 60] on div "[PERSON_NAME] [PERSON_NAME][EMAIL_ADDRESS][DOMAIN_NAME] Английский Баланс 0 уро…" at bounding box center [328, 66] width 412 height 66
copy p "[PERSON_NAME][EMAIL_ADDRESS][DOMAIN_NAME]"
click at [555, 250] on textarea at bounding box center [578, 260] width 108 height 37
paste textarea "[PERSON_NAME][EMAIL_ADDRESS][DOMAIN_NAME]"
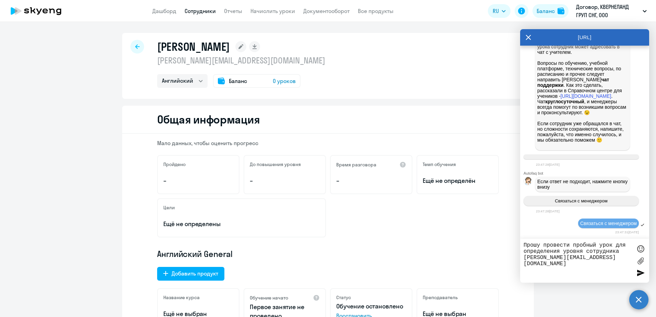
type textarea "Прошу провести пробный урок для определения уровня сотрудника [PERSON_NAME][EMA…"
click at [640, 275] on div at bounding box center [641, 273] width 10 height 10
